Goal: Task Accomplishment & Management: Manage account settings

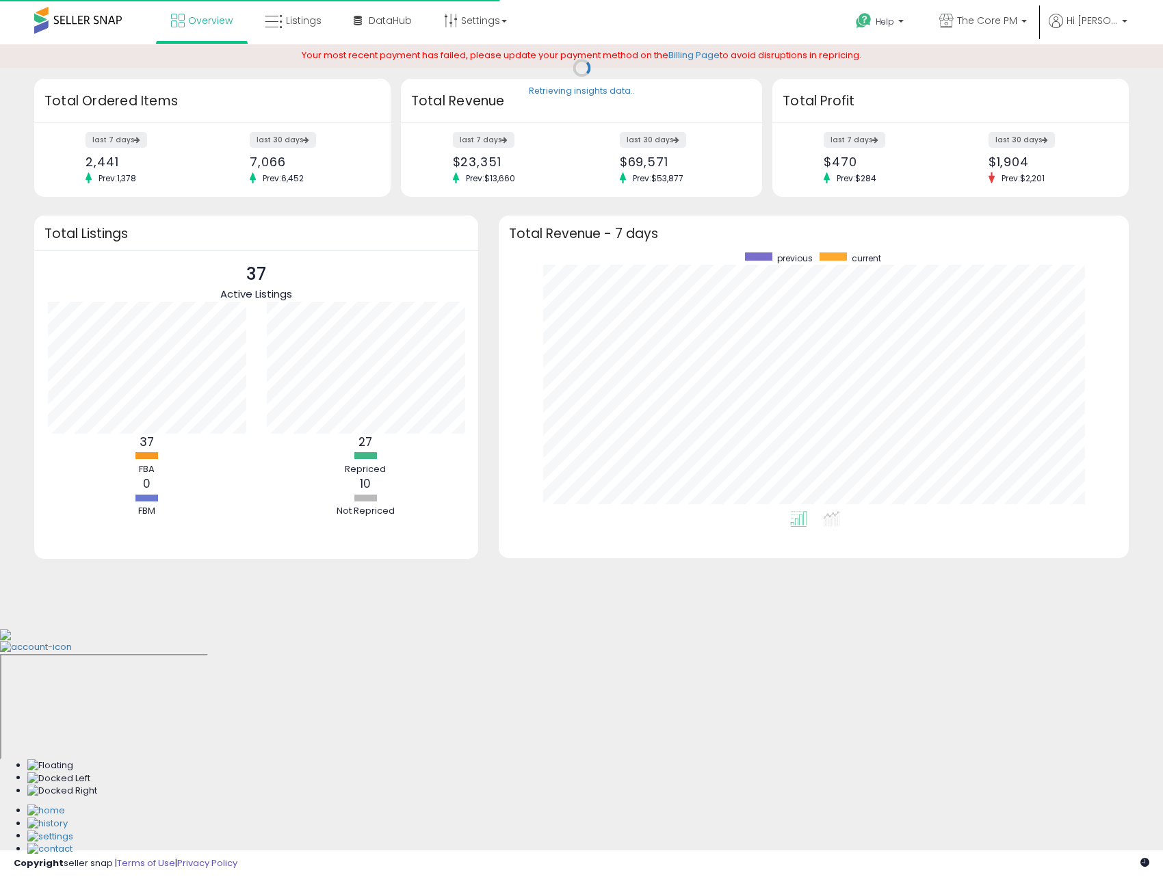
scroll to position [259, 603]
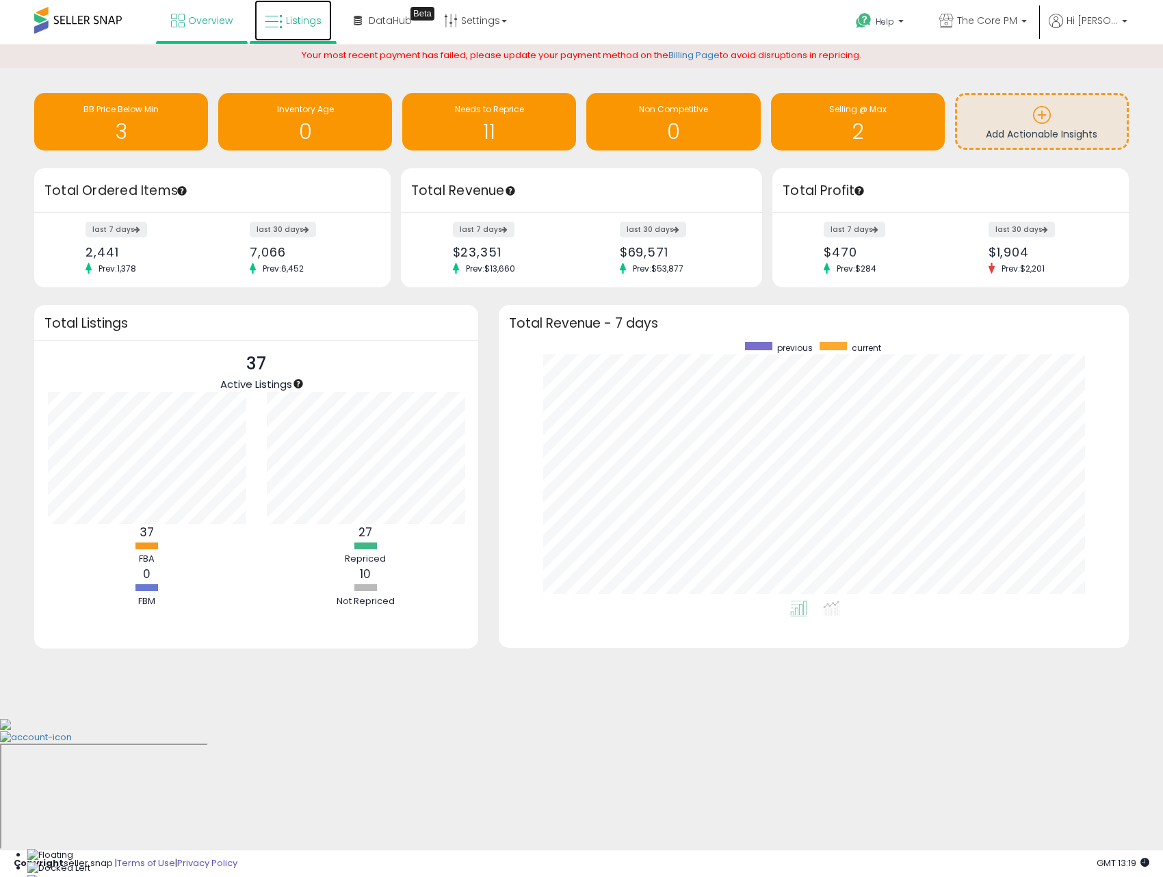
click at [279, 27] on icon at bounding box center [274, 22] width 18 height 18
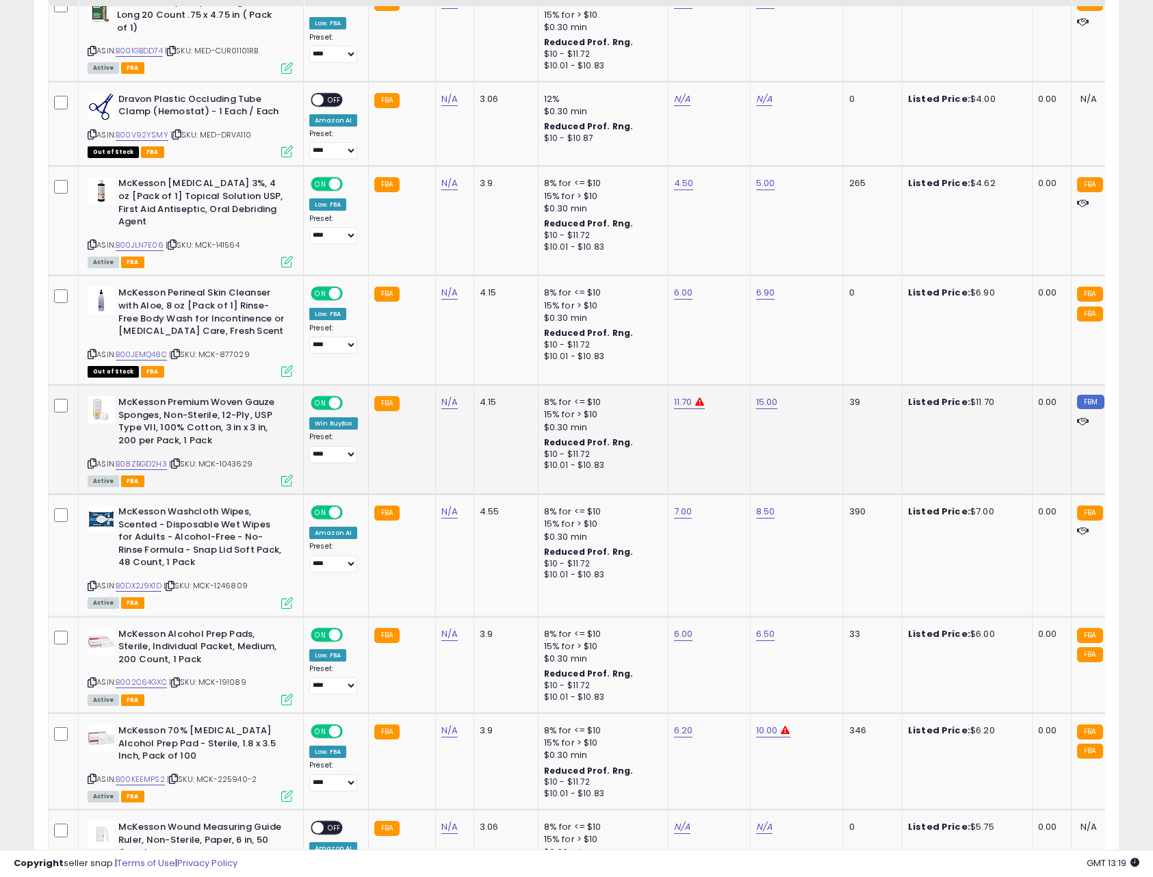
scroll to position [2545, 0]
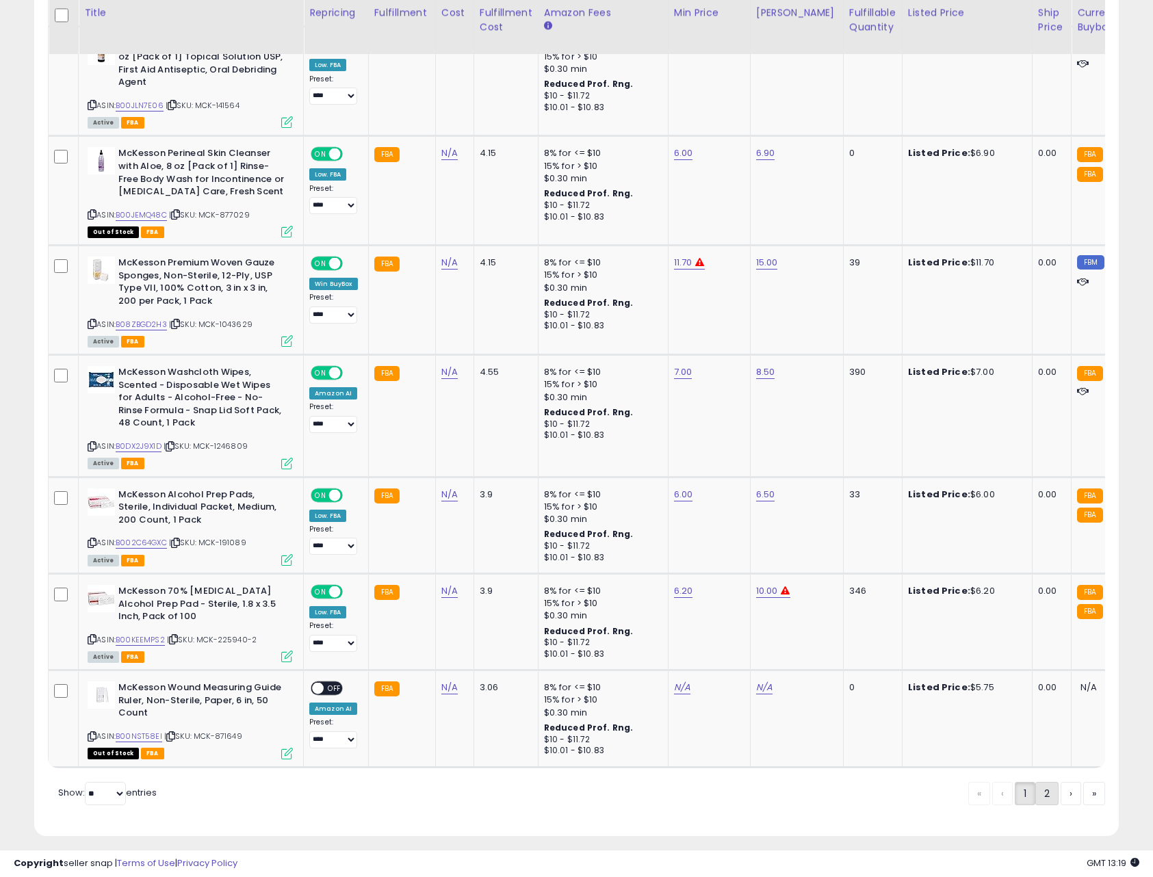
click at [1038, 782] on link "2" at bounding box center [1046, 793] width 23 height 23
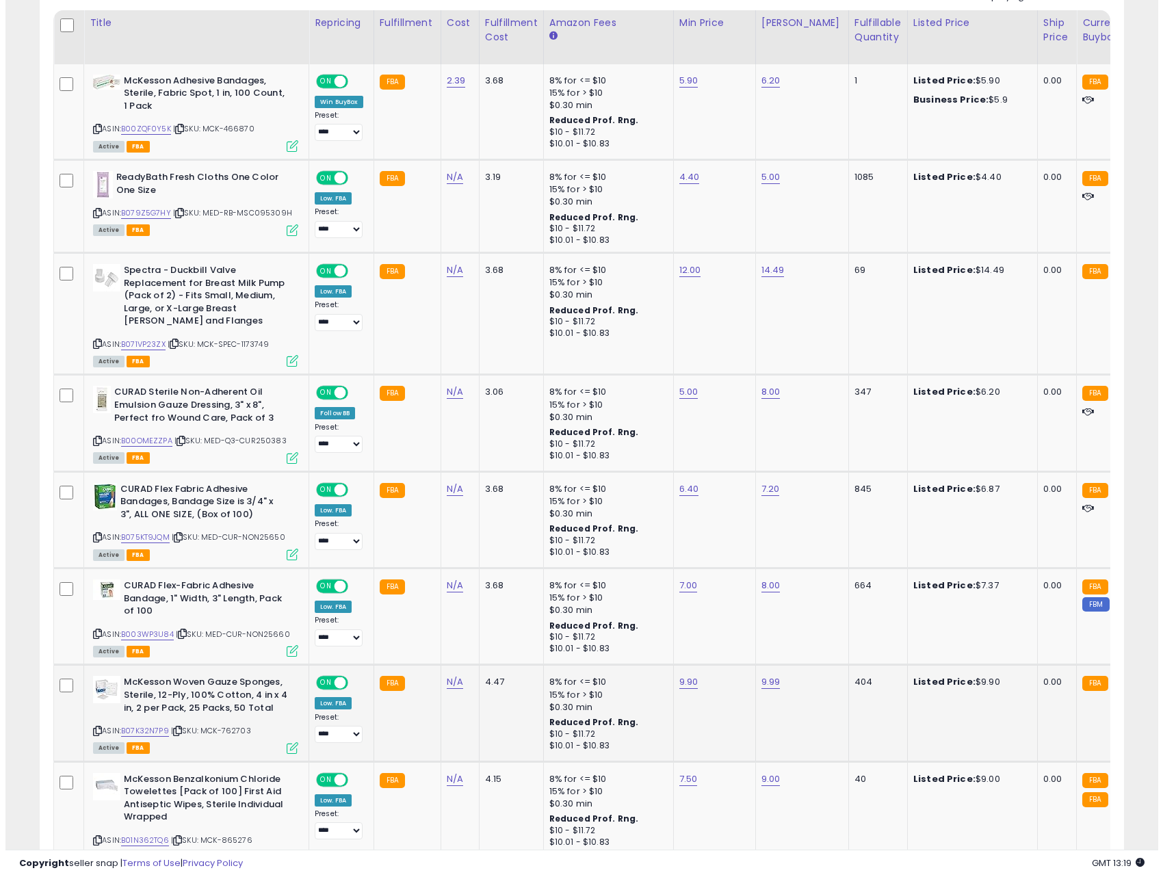
scroll to position [674, 0]
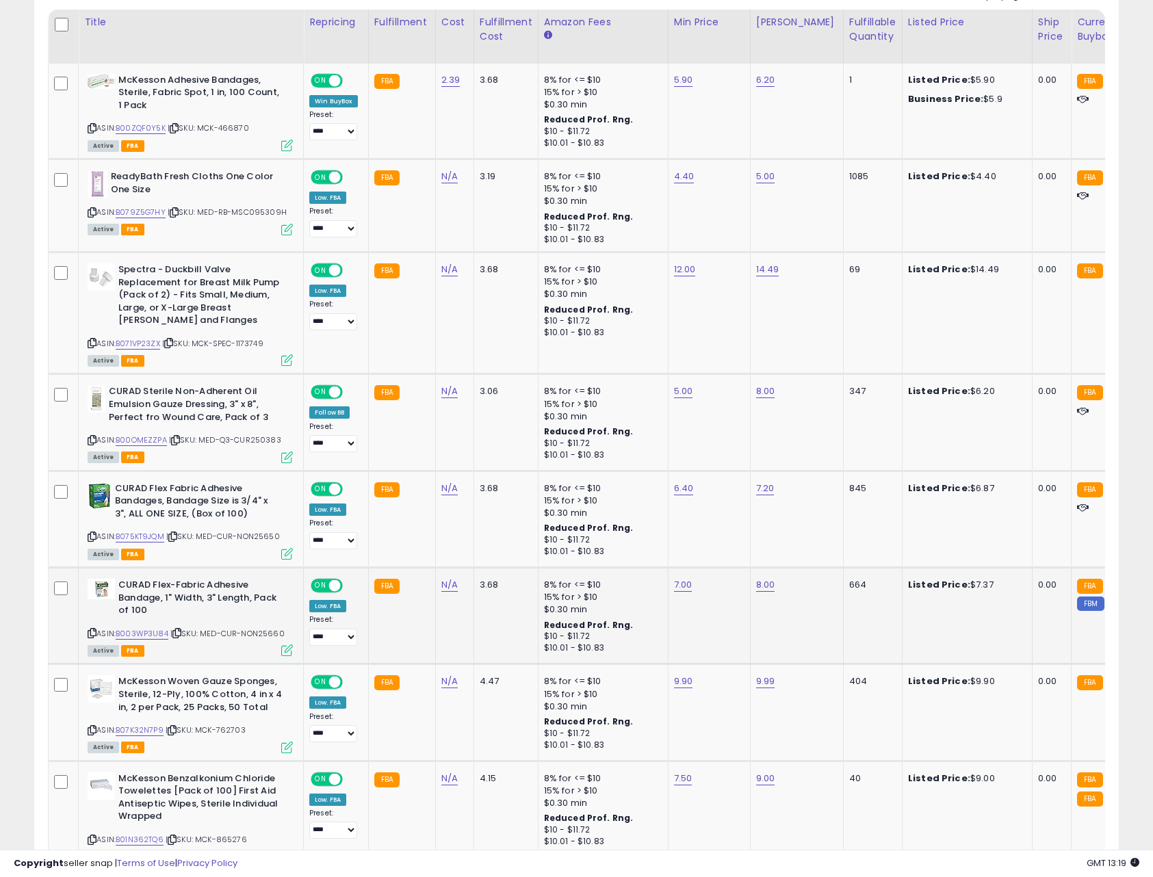
click at [287, 648] on icon at bounding box center [287, 650] width 12 height 12
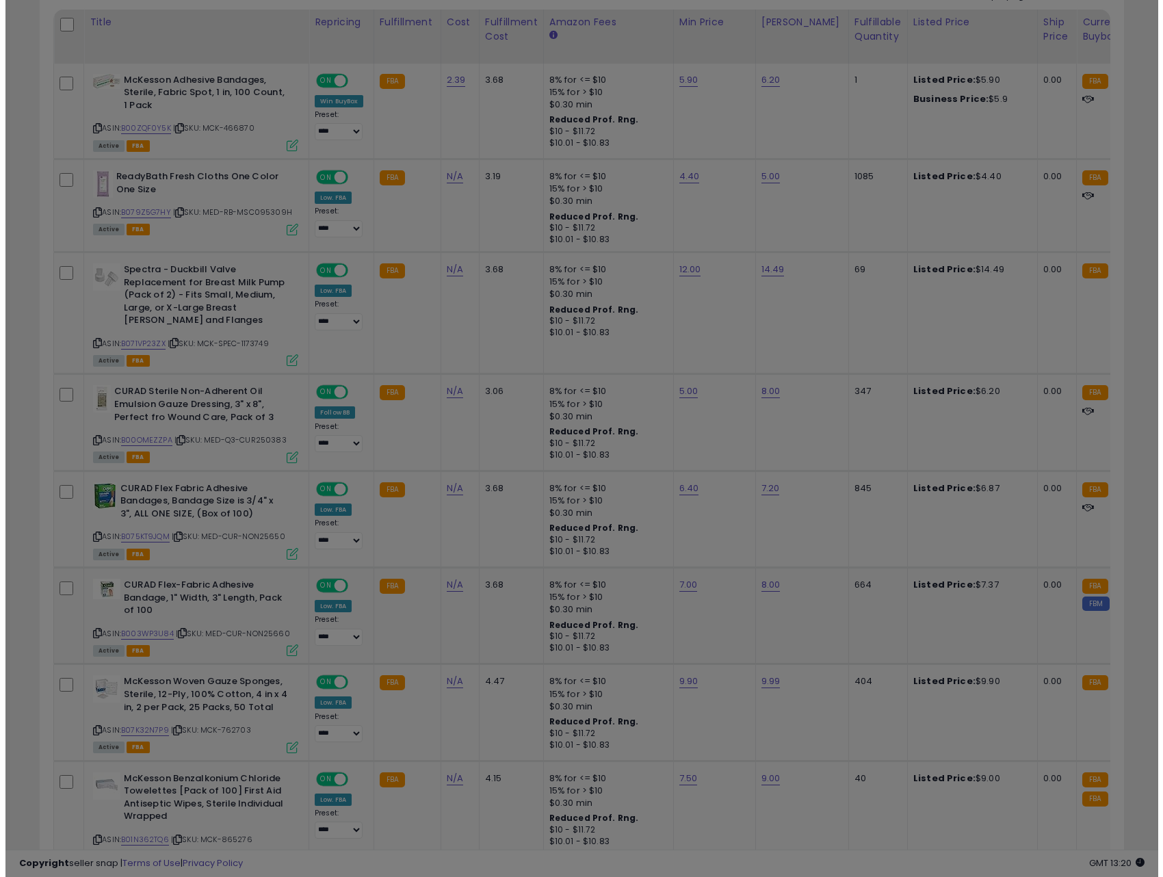
scroll to position [280, 634]
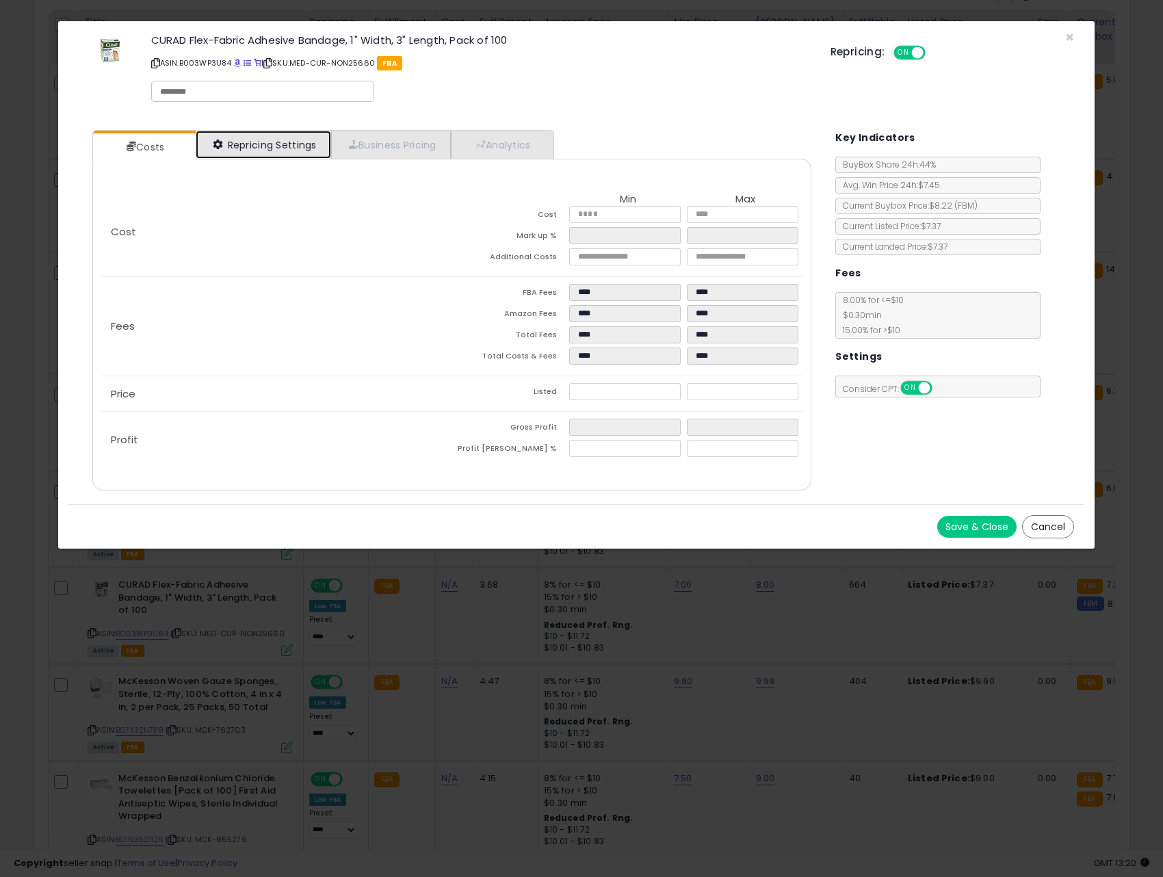
click at [261, 151] on link "Repricing Settings" at bounding box center [263, 145] width 135 height 28
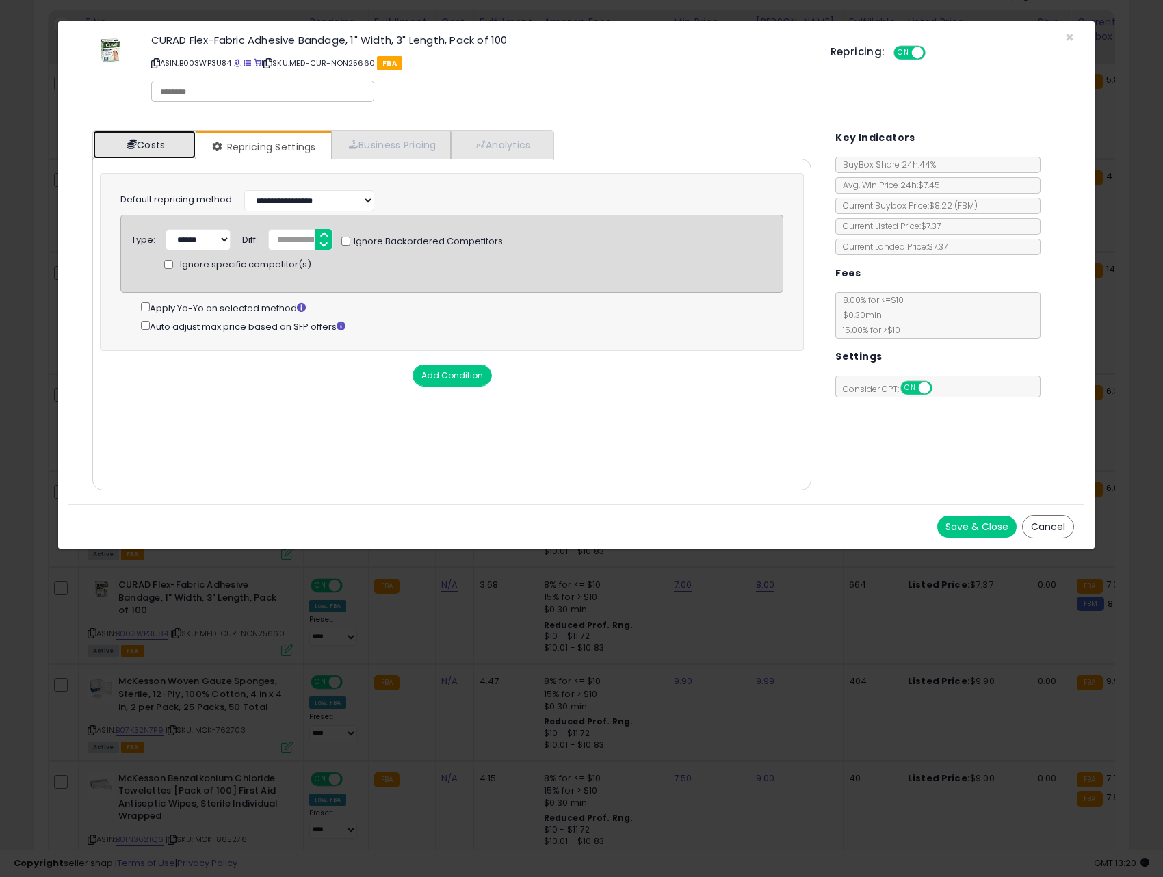
click at [163, 146] on link "Costs" at bounding box center [144, 145] width 103 height 28
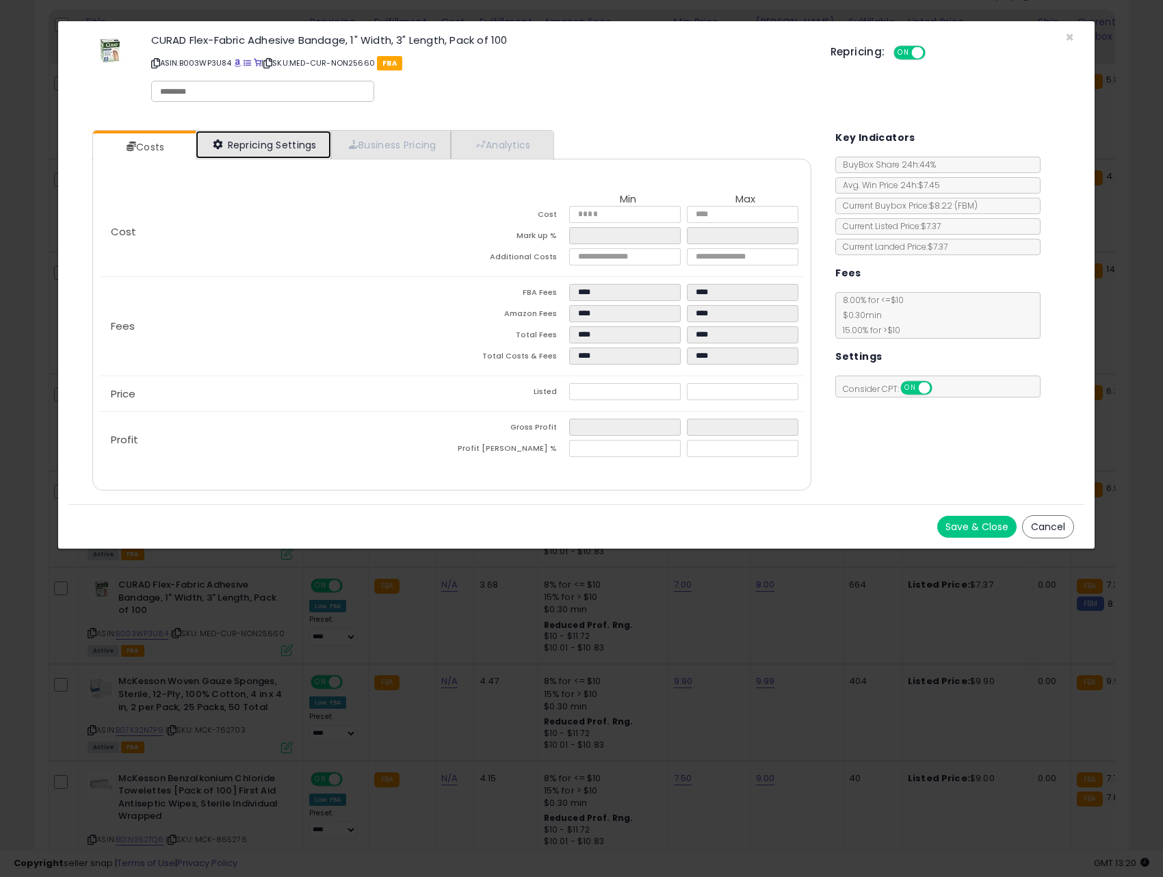
click at [292, 152] on link "Repricing Settings" at bounding box center [263, 145] width 135 height 28
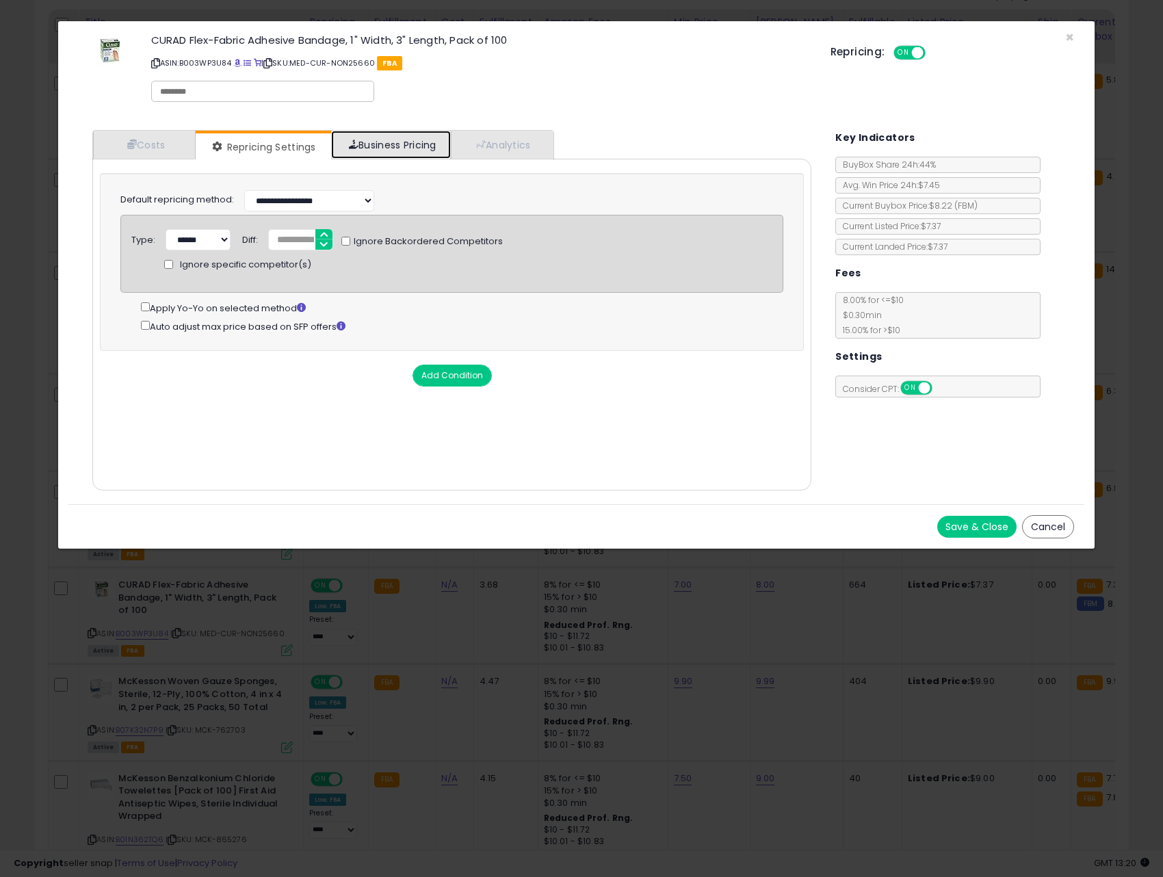
click at [401, 148] on link "Business Pricing" at bounding box center [391, 145] width 120 height 28
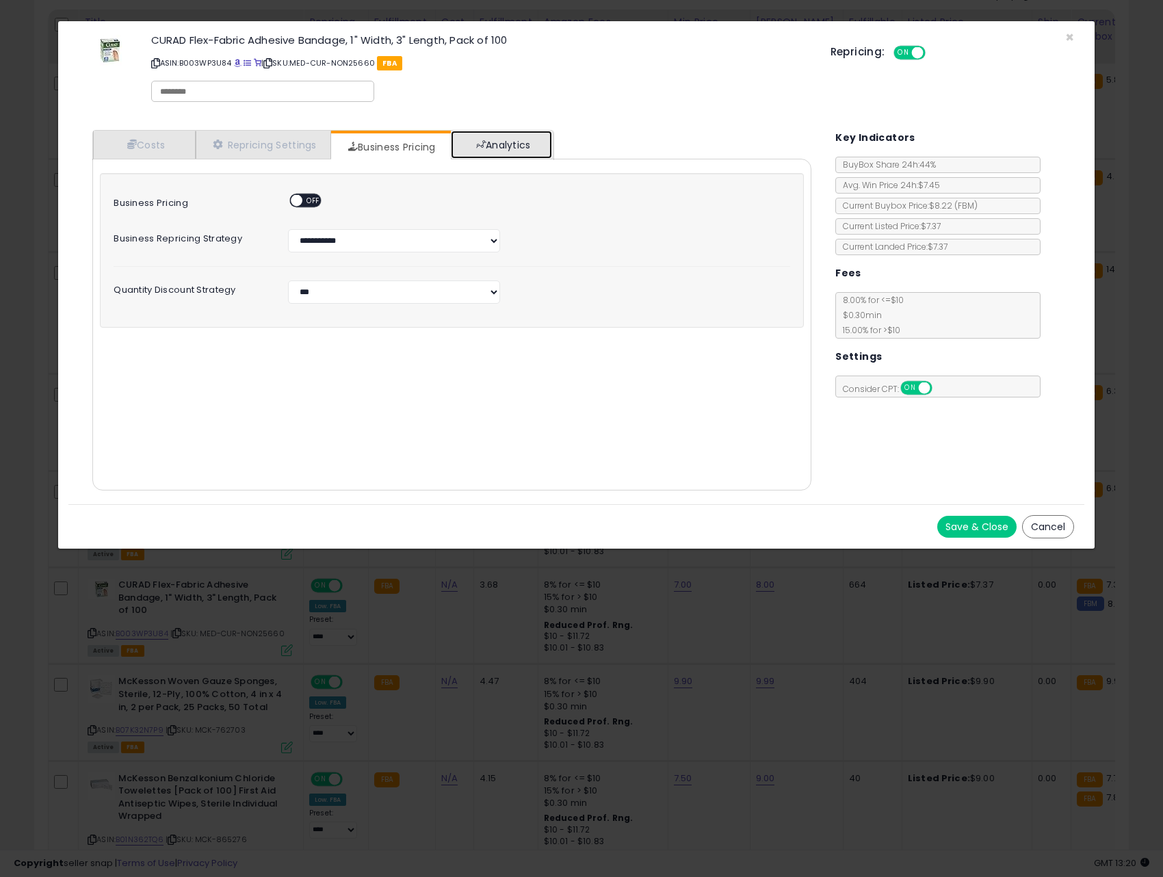
click at [496, 149] on link "Analytics" at bounding box center [501, 145] width 101 height 28
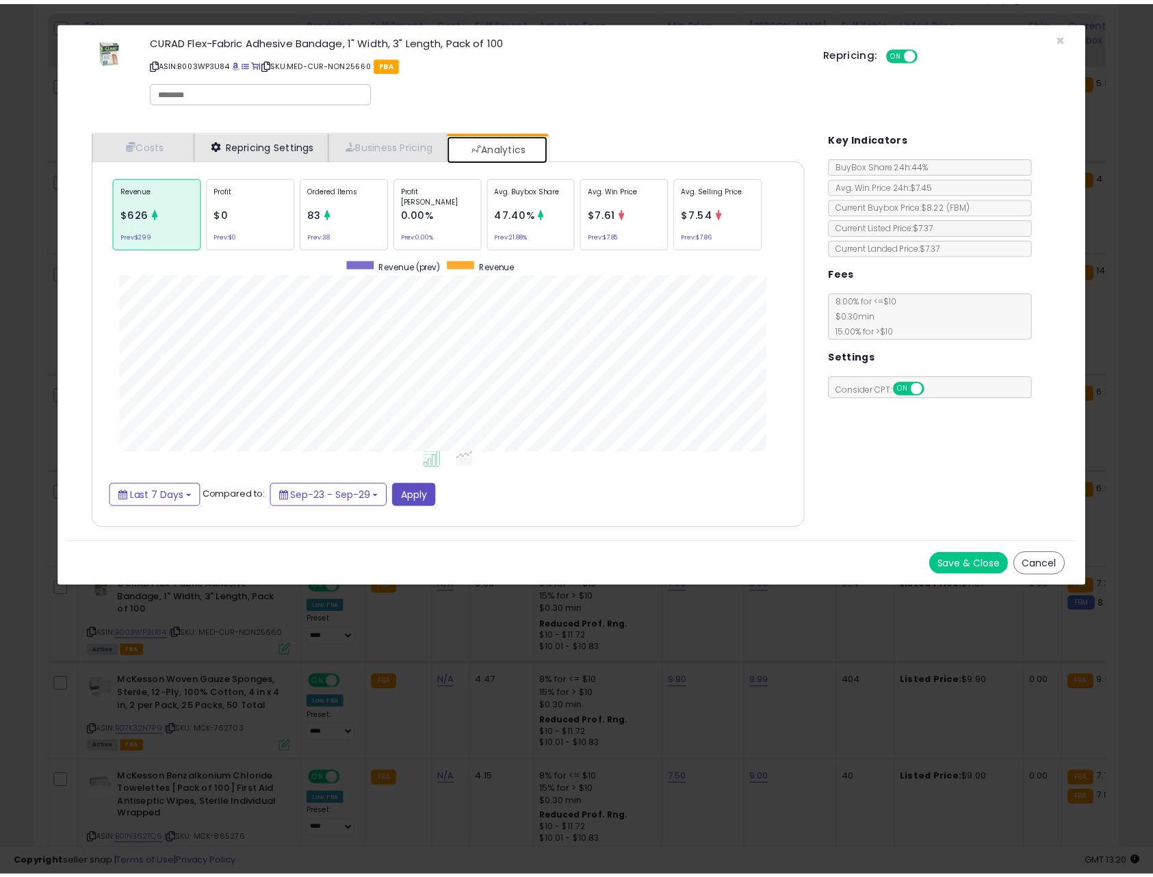
scroll to position [421, 746]
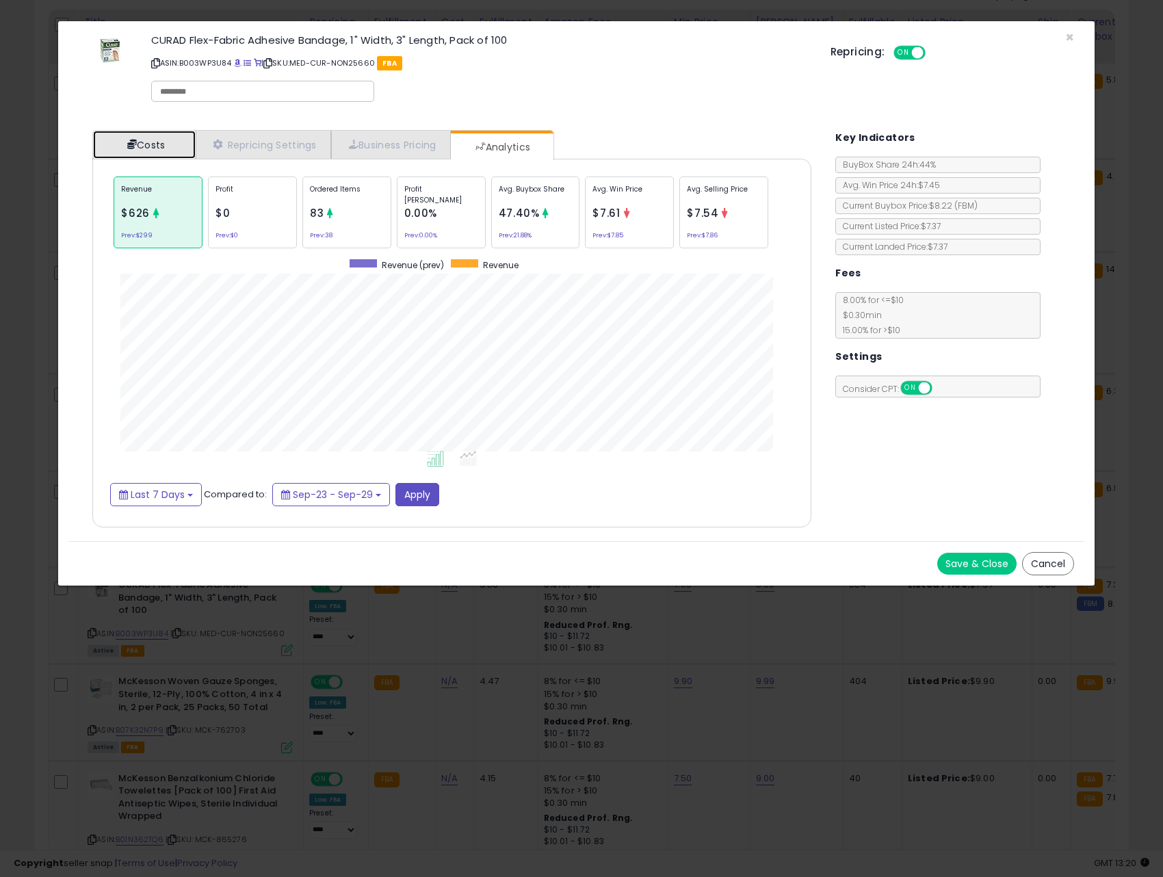
click at [131, 154] on link "Costs" at bounding box center [144, 145] width 103 height 28
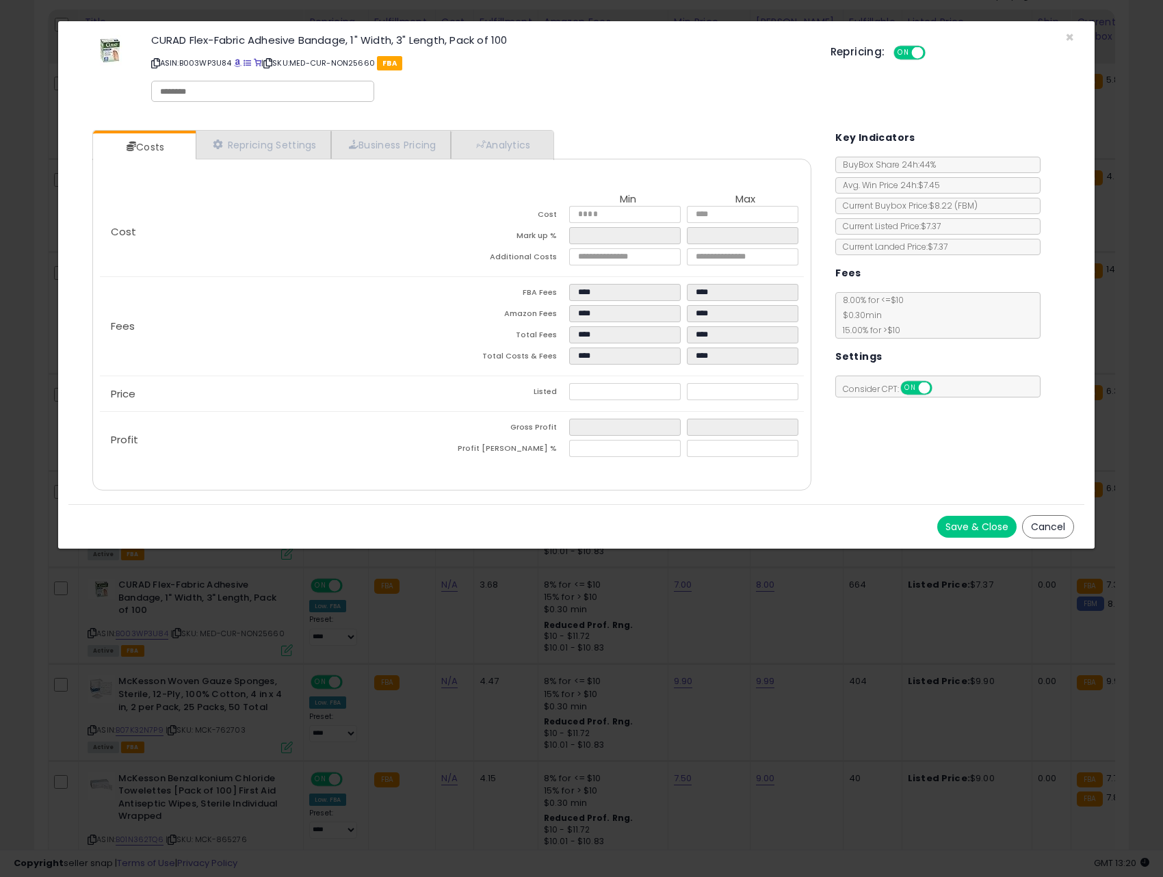
click at [954, 524] on button "Save & Close" at bounding box center [976, 527] width 79 height 22
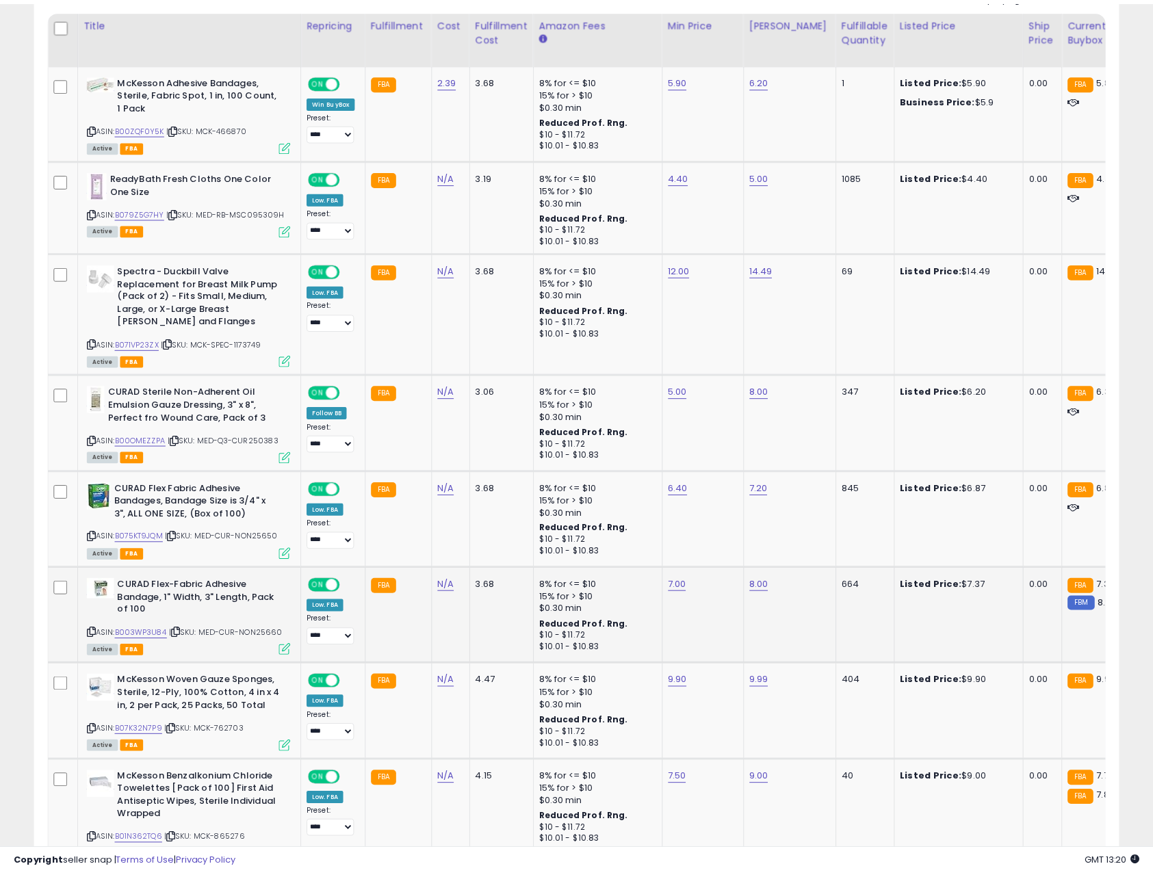
scroll to position [683756, 683408]
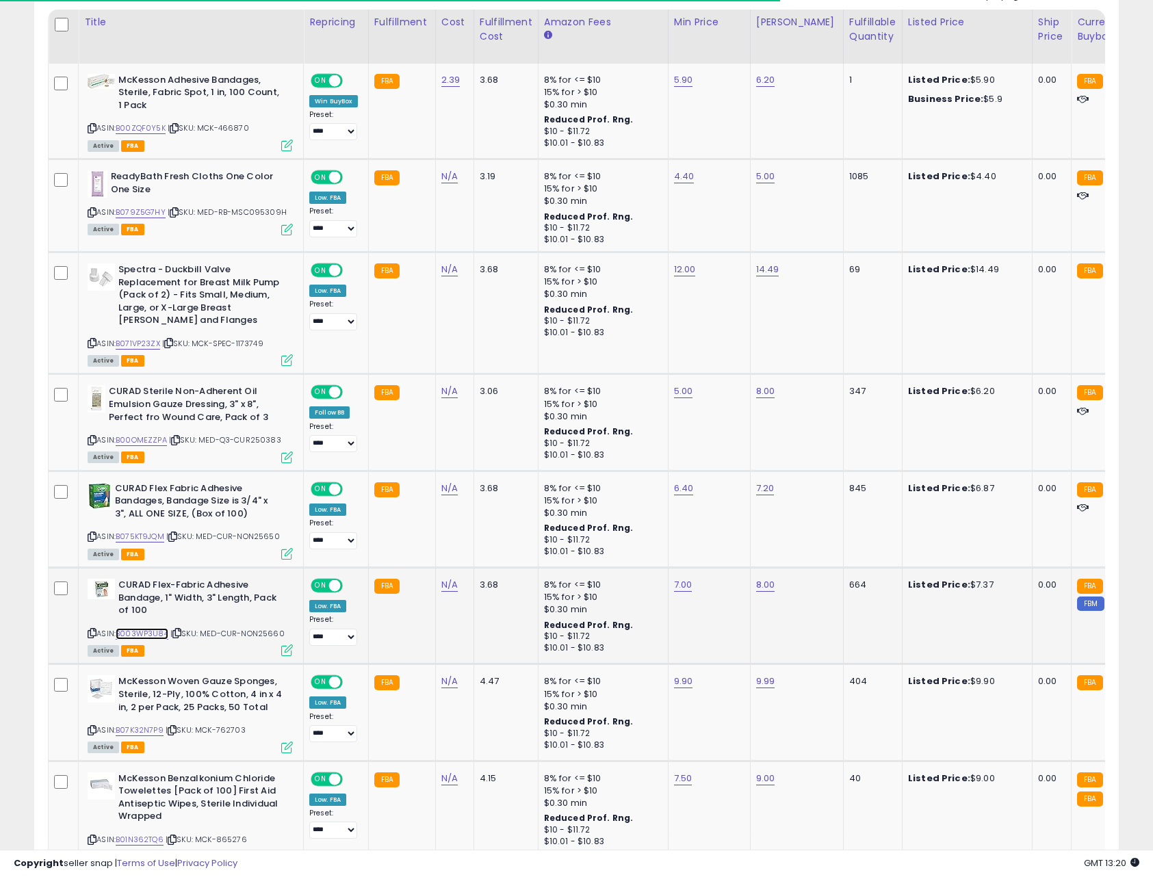
click at [150, 631] on link "B003WP3U84" at bounding box center [142, 634] width 53 height 12
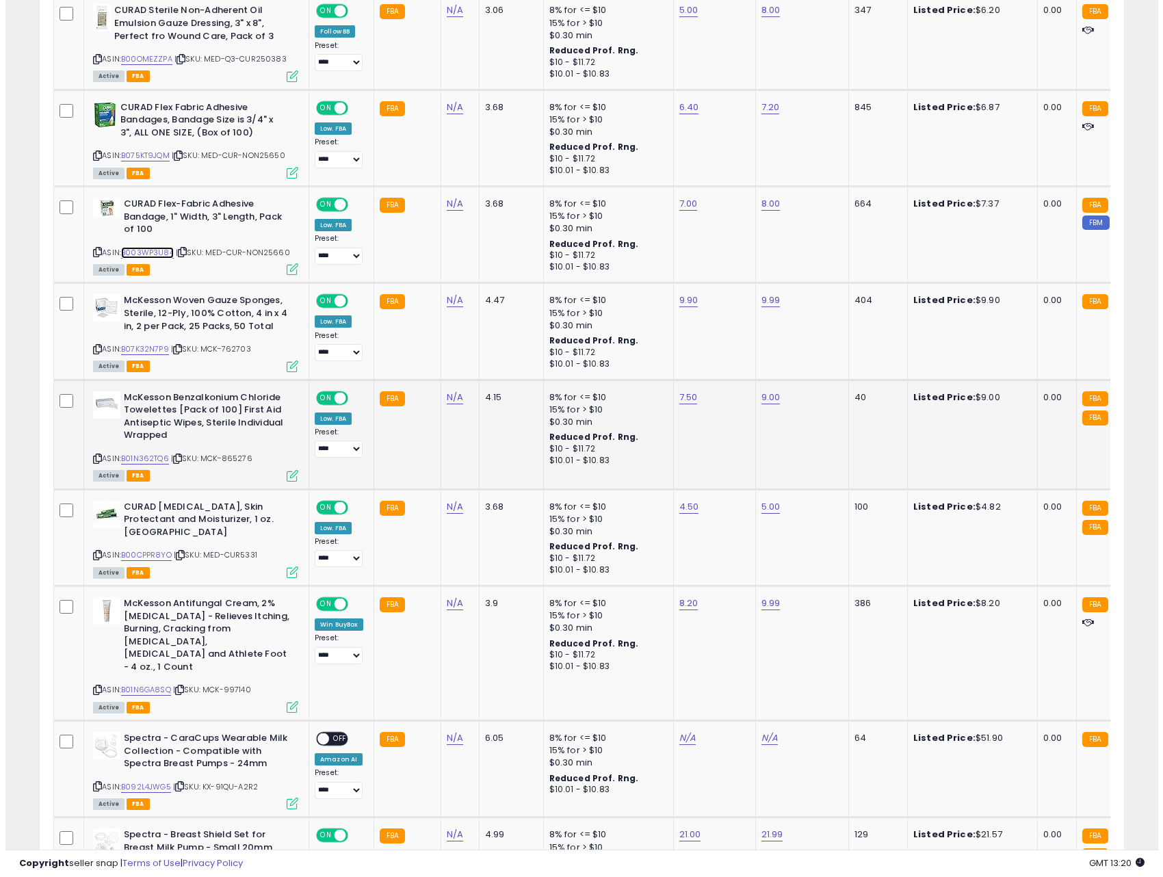
scroll to position [685, 0]
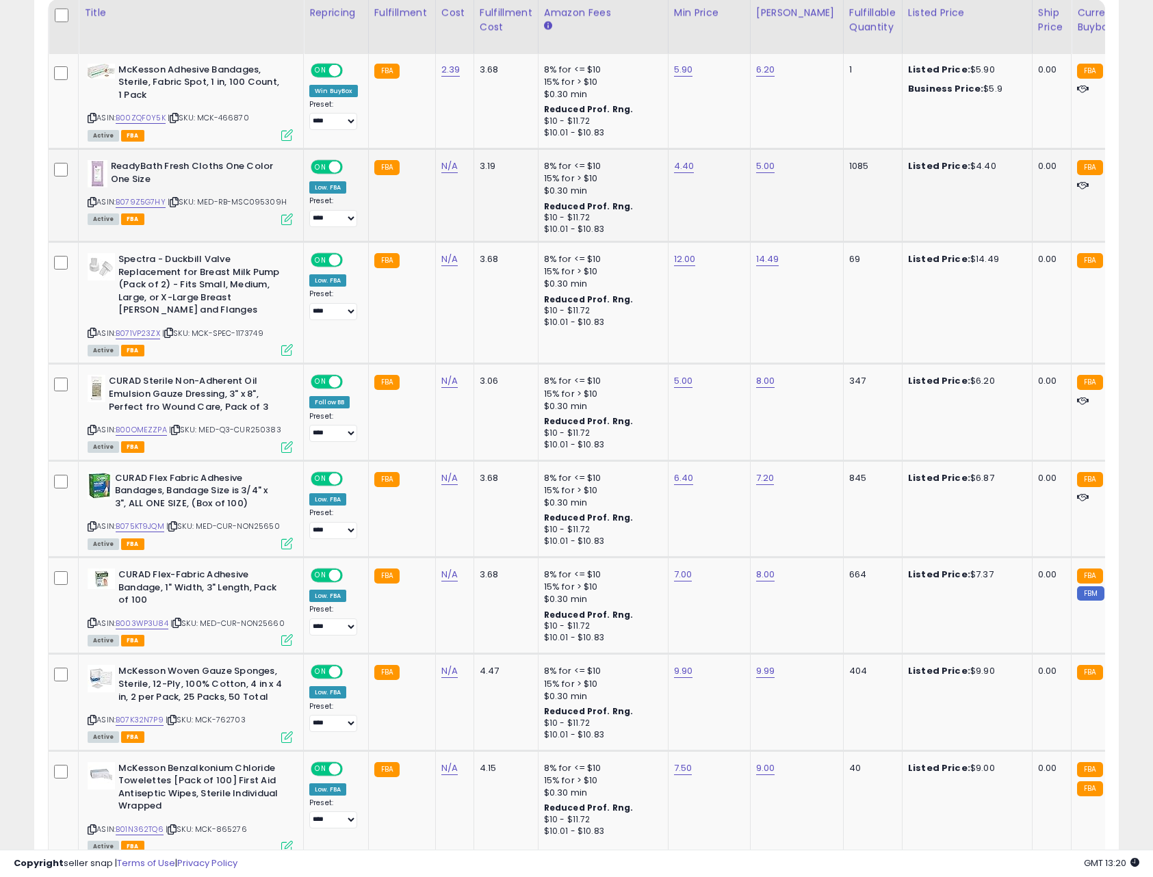
click at [283, 214] on icon at bounding box center [287, 219] width 12 height 12
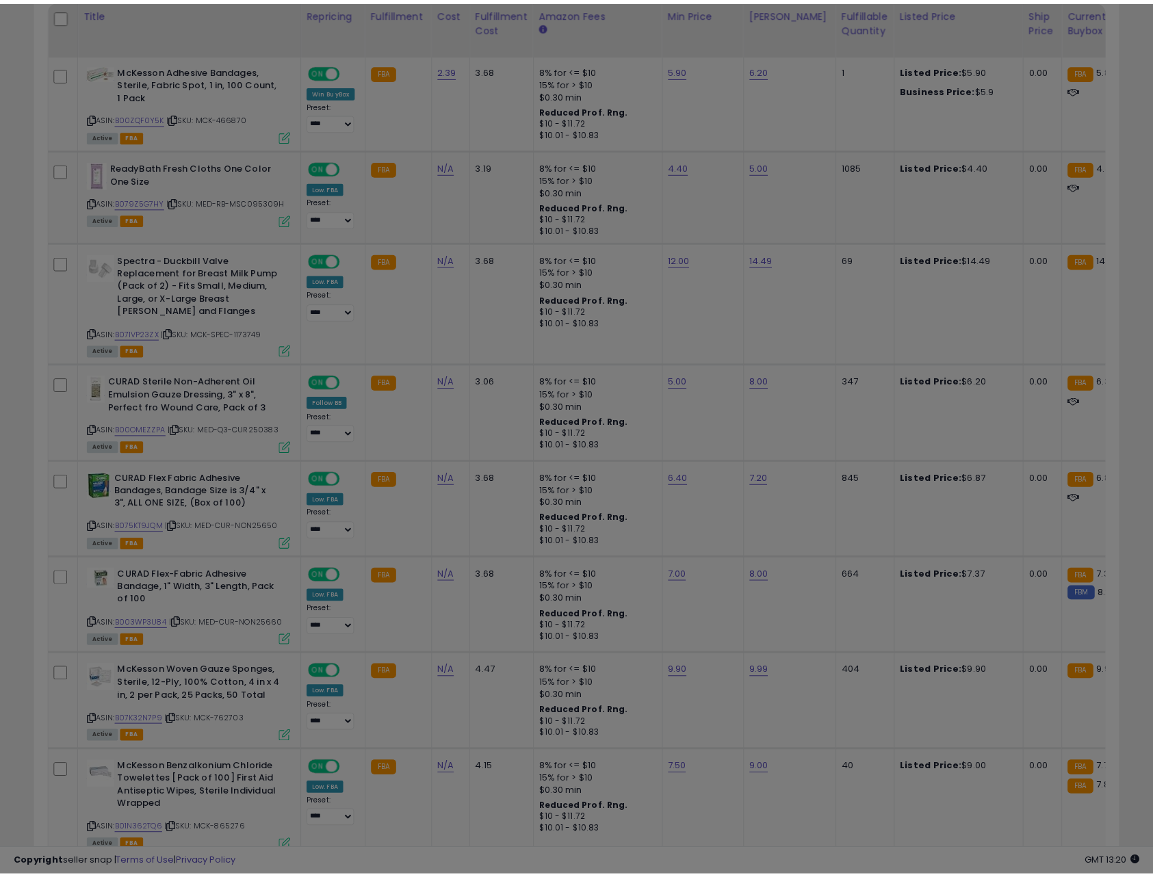
scroll to position [280, 634]
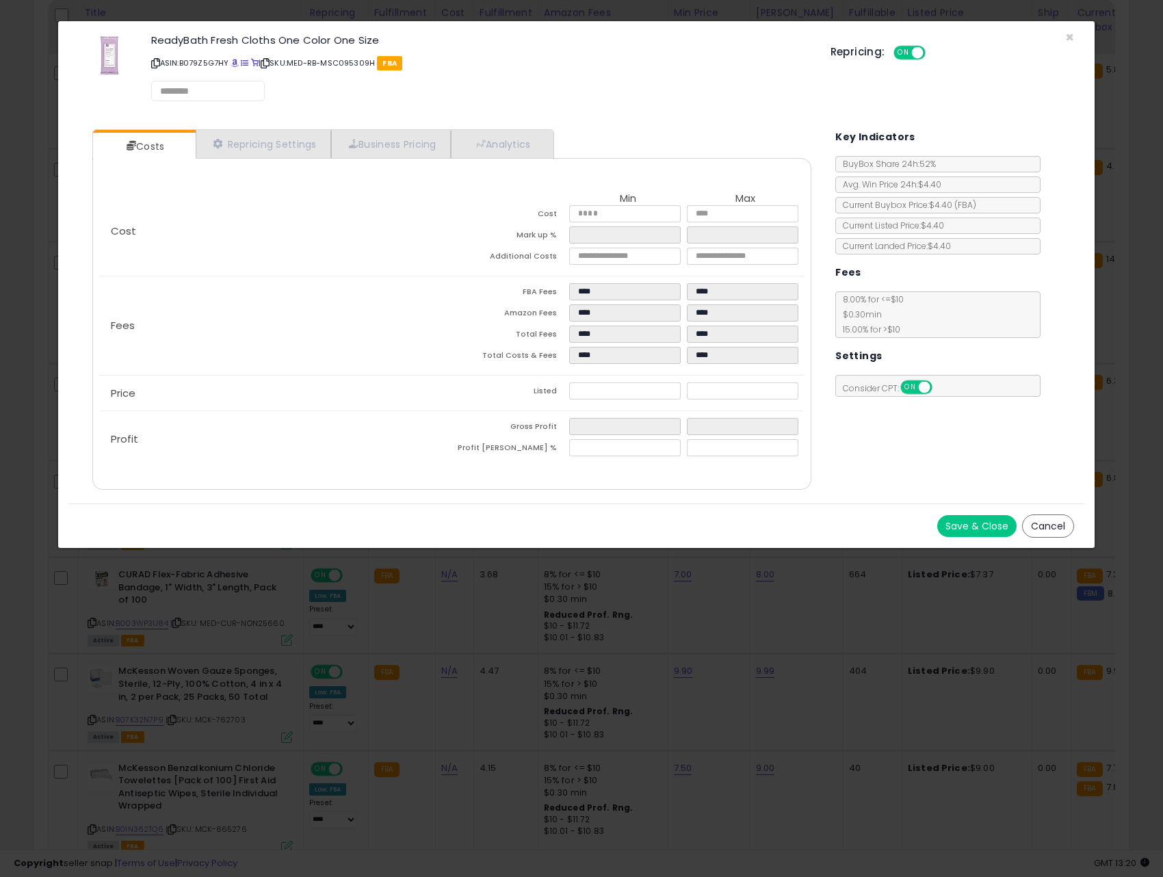
select select "**********"
click at [276, 144] on link "Repricing Settings" at bounding box center [263, 145] width 135 height 28
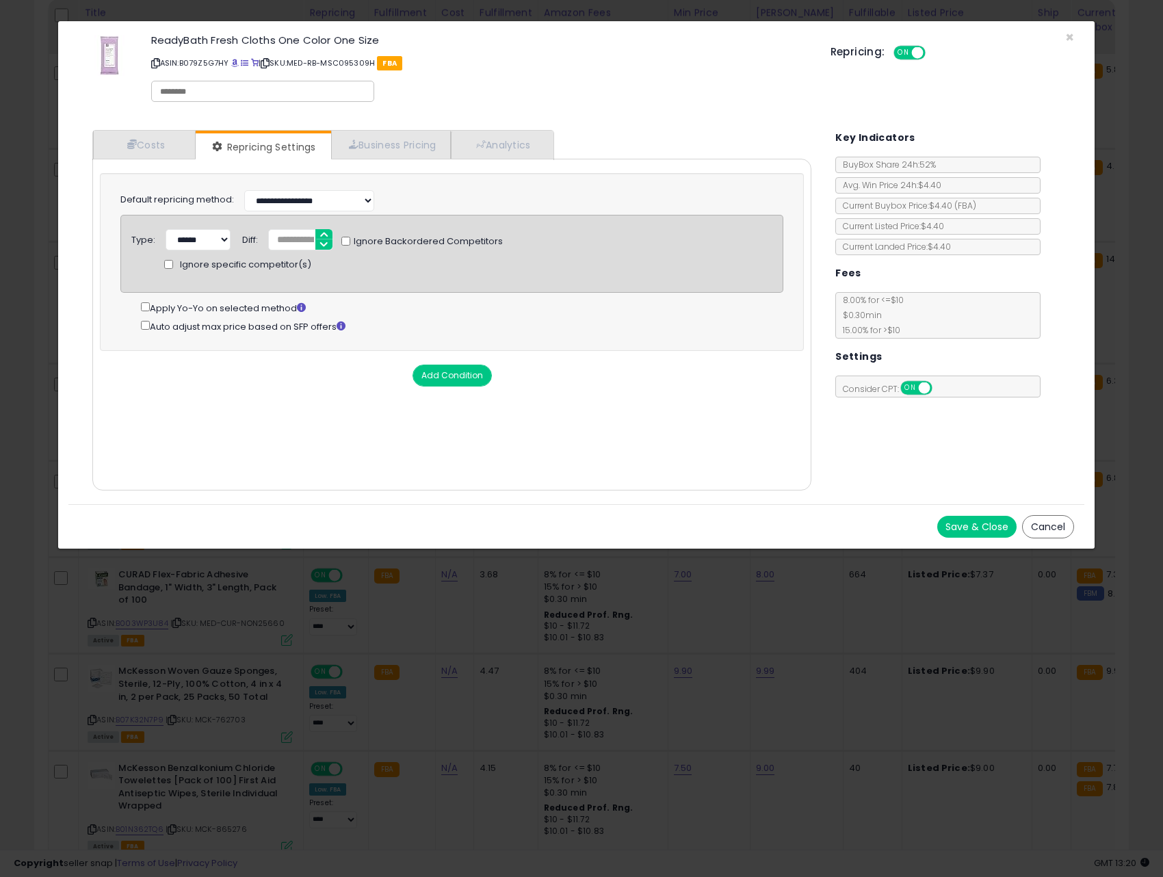
click at [151, 307] on div "Apply Yo-Yo on selected method" at bounding box center [462, 308] width 642 height 16
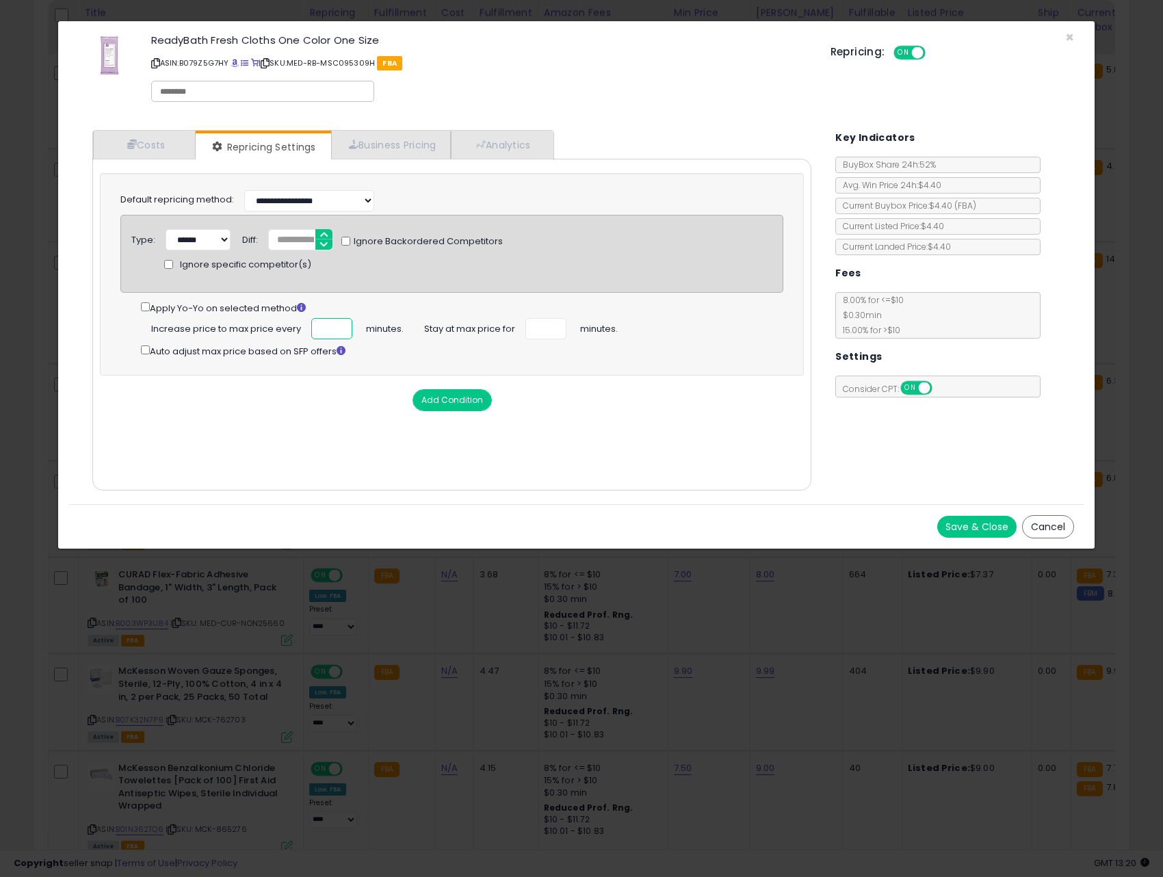
click at [333, 326] on input "*" at bounding box center [331, 328] width 41 height 21
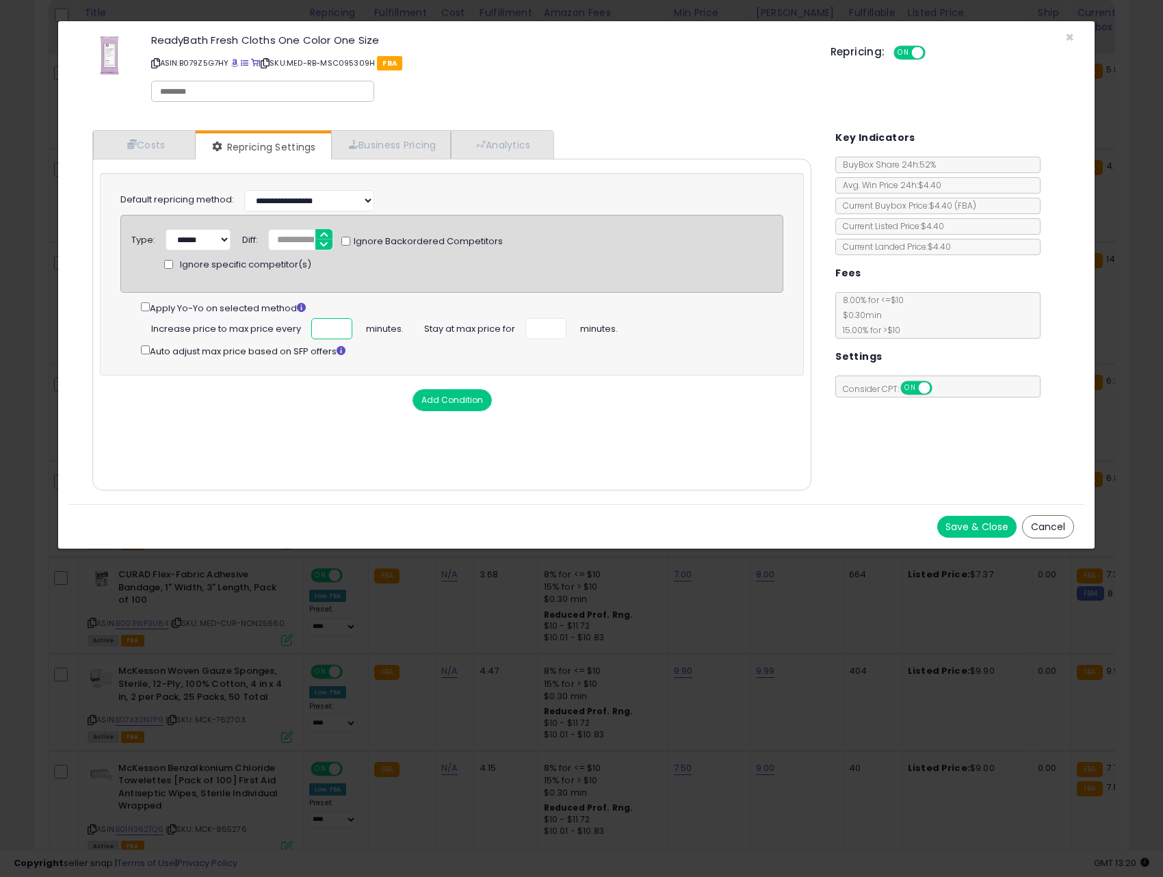
click at [333, 326] on input "*" at bounding box center [331, 328] width 41 height 21
click at [334, 325] on input "*" at bounding box center [331, 328] width 41 height 21
click at [334, 325] on input "**" at bounding box center [331, 328] width 41 height 21
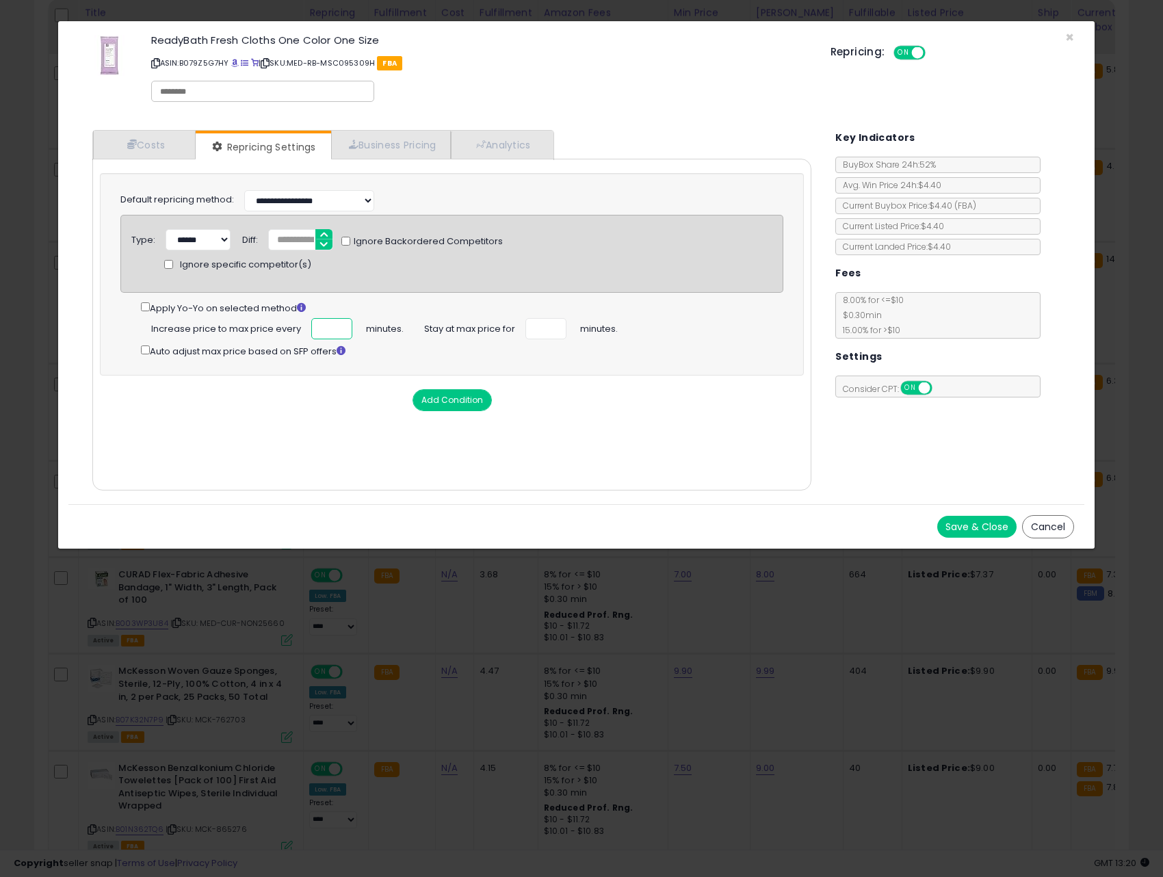
click at [334, 325] on input "**" at bounding box center [331, 328] width 41 height 21
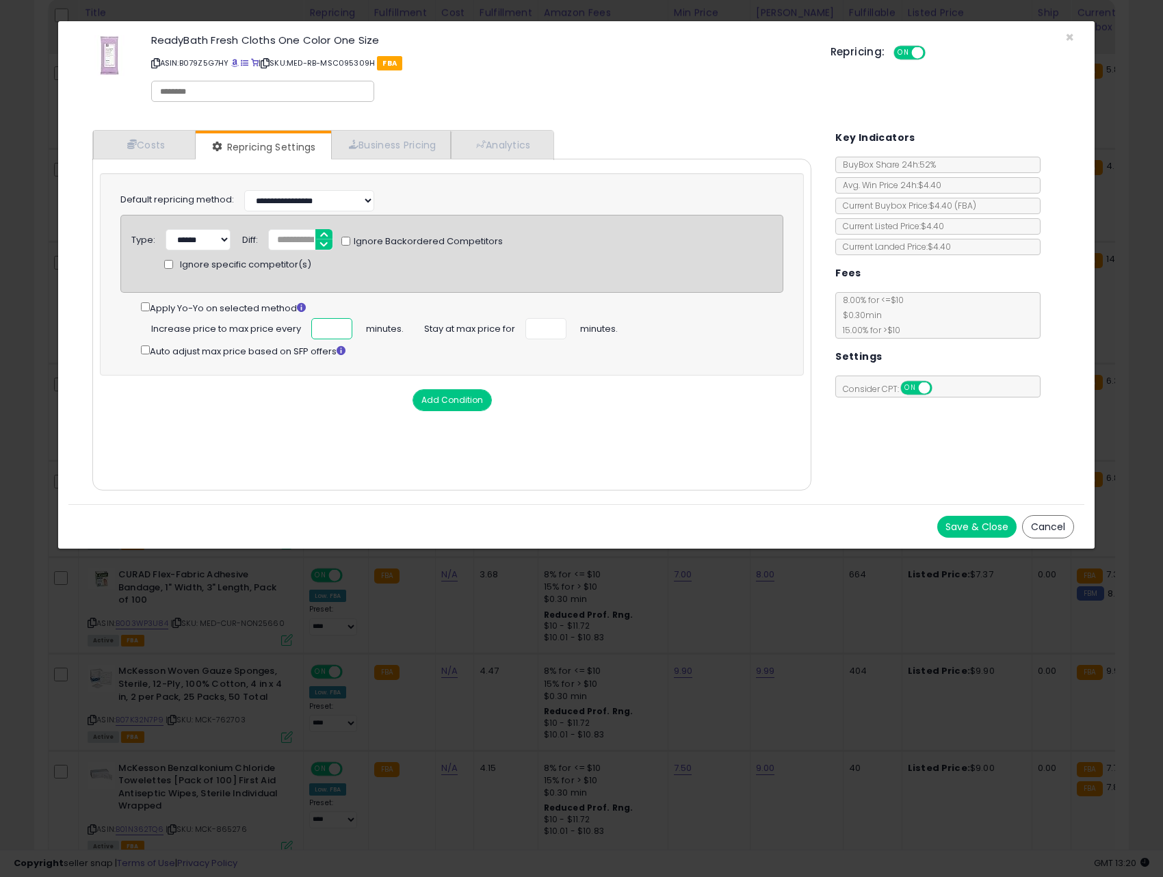
click at [334, 325] on input "**" at bounding box center [331, 328] width 41 height 21
type input "**"
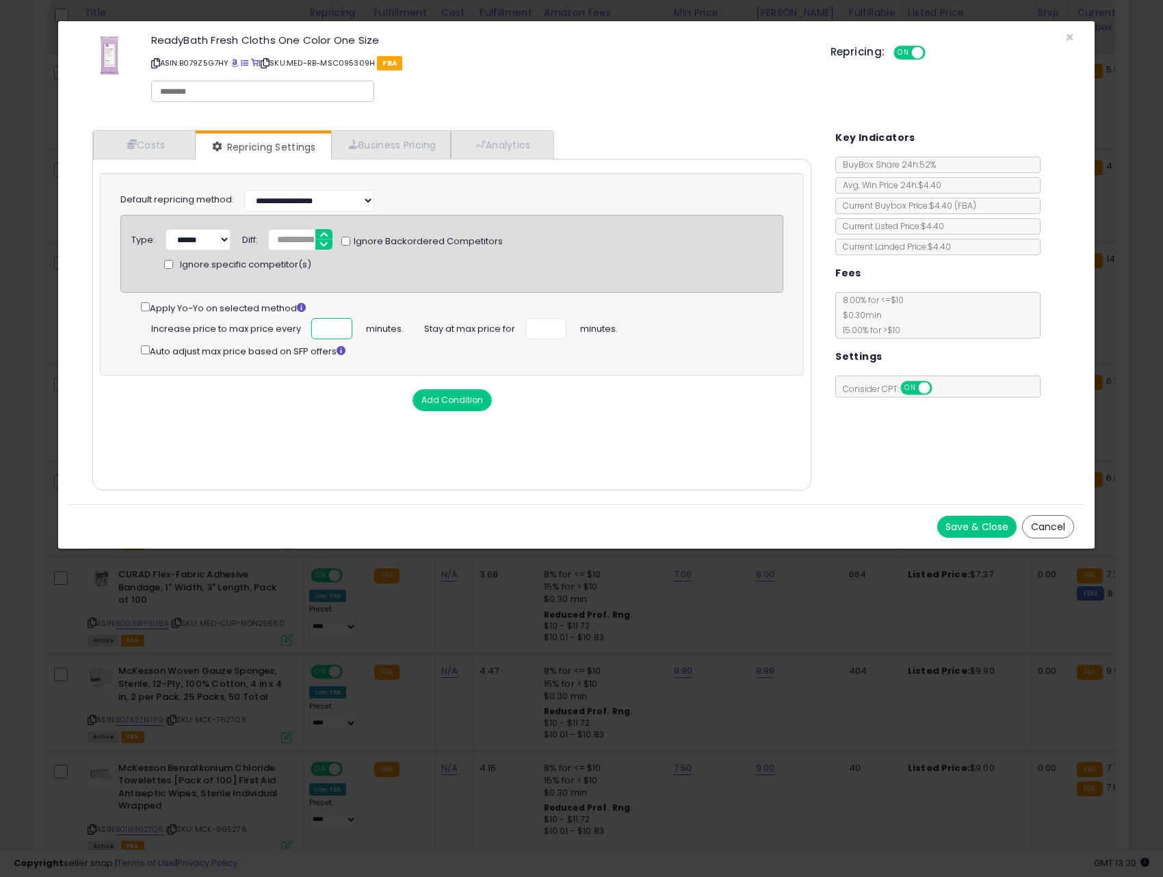
click at [334, 325] on input "**" at bounding box center [331, 328] width 41 height 21
click at [551, 325] on input "*" at bounding box center [545, 328] width 41 height 21
click at [551, 326] on input "*" at bounding box center [545, 328] width 41 height 21
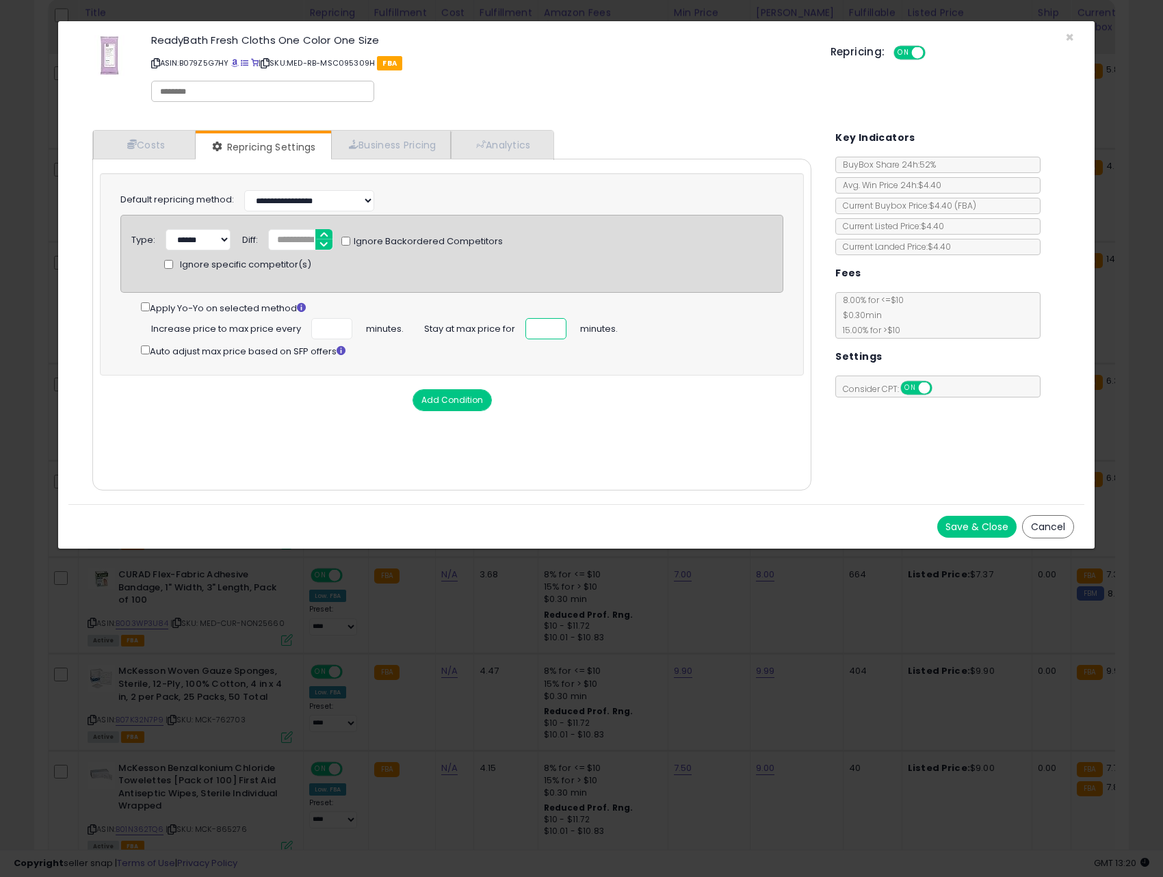
click at [551, 326] on input "*" at bounding box center [545, 328] width 41 height 21
click at [549, 333] on input "*" at bounding box center [545, 328] width 41 height 21
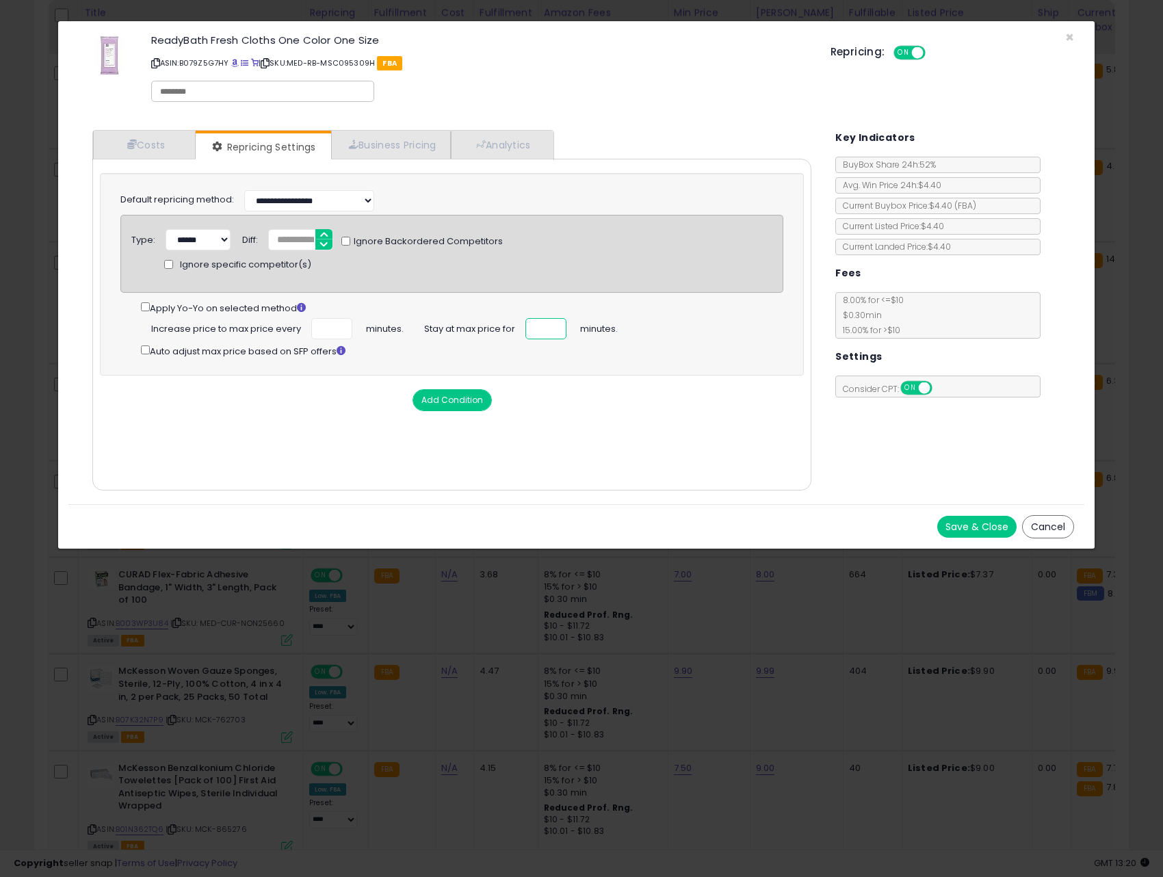
click at [549, 333] on input "*" at bounding box center [545, 328] width 41 height 21
type input "*"
click at [549, 333] on input "*" at bounding box center [545, 328] width 41 height 21
click at [995, 531] on button "Save & Close" at bounding box center [976, 527] width 79 height 22
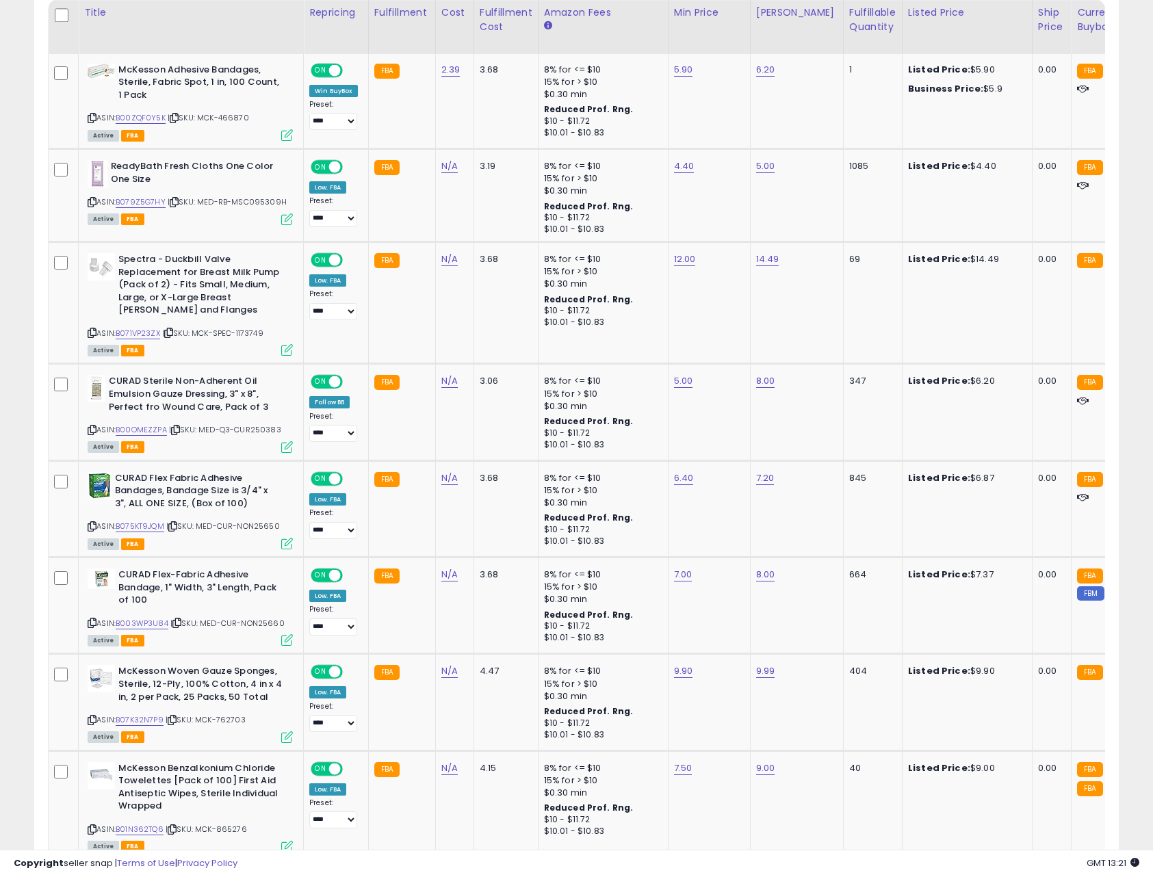
scroll to position [683756, 683408]
